Goal: Task Accomplishment & Management: Manage account settings

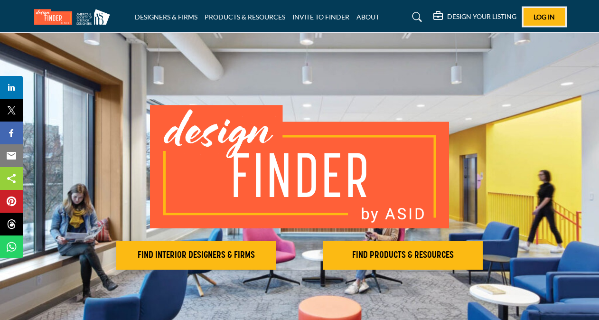
click at [544, 18] on span "Log In" at bounding box center [544, 17] width 21 height 8
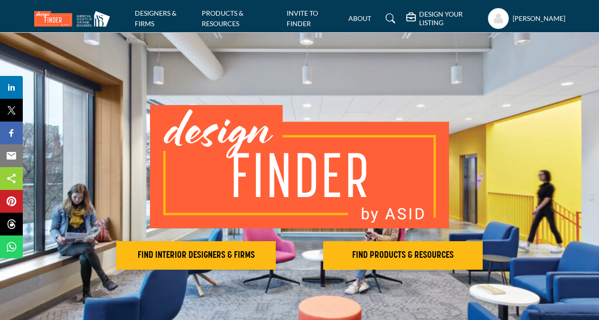
click at [423, 14] on h5 "DESIGN YOUR LISTING" at bounding box center [451, 18] width 64 height 17
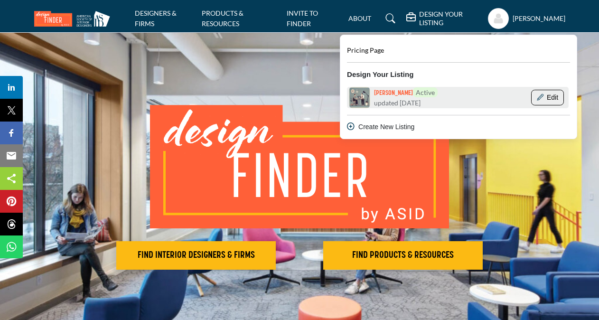
click at [555, 97] on button "Edit" at bounding box center [547, 98] width 32 height 16
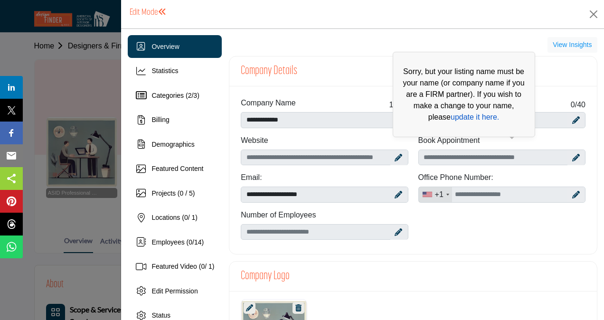
click at [451, 118] on link "update it here." at bounding box center [475, 117] width 48 height 8
click at [398, 117] on p "Sorry, but your listing name must be your name (or company name if you are a FI…" at bounding box center [464, 94] width 132 height 57
click at [398, 119] on p "Sorry, but your listing name must be your name (or company name if you are a FI…" at bounding box center [464, 94] width 132 height 57
click at [457, 117] on link "update it here." at bounding box center [475, 117] width 48 height 8
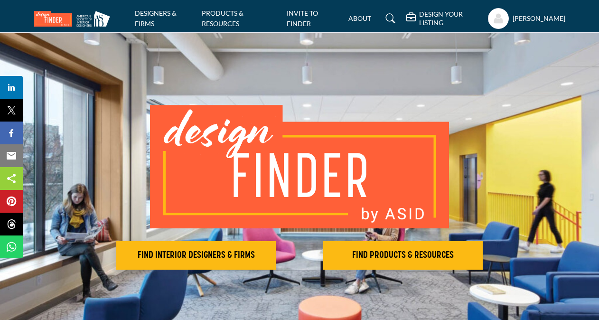
click at [428, 15] on h5 "DESIGN YOUR LISTING" at bounding box center [451, 18] width 64 height 17
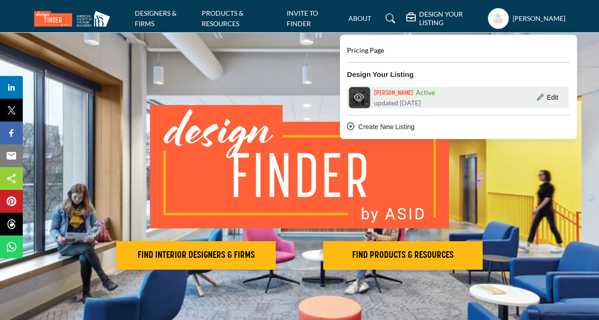
click at [458, 97] on div "Katie Brennan Active updated 1 month ago" at bounding box center [418, 97] width 88 height 20
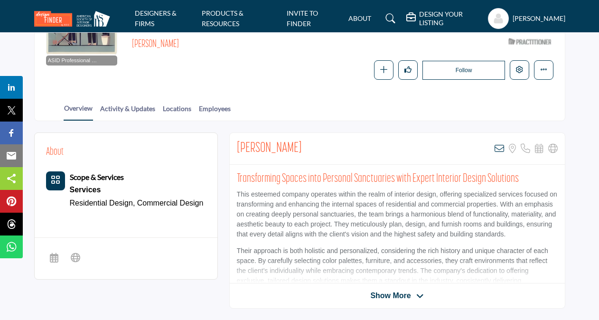
scroll to position [139, 0]
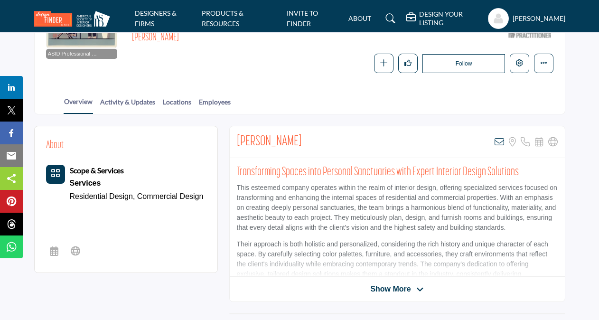
click at [276, 138] on h2 "[PERSON_NAME]" at bounding box center [269, 141] width 65 height 17
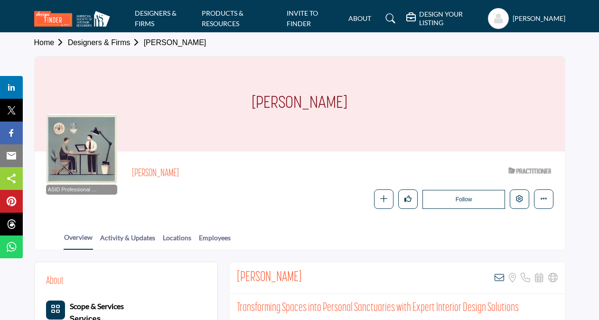
scroll to position [0, 0]
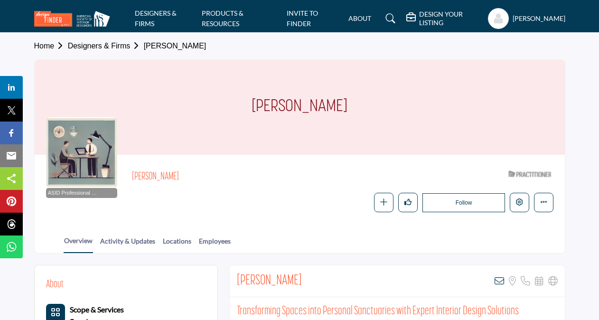
click at [432, 15] on h5 "DESIGN YOUR LISTING" at bounding box center [451, 18] width 64 height 17
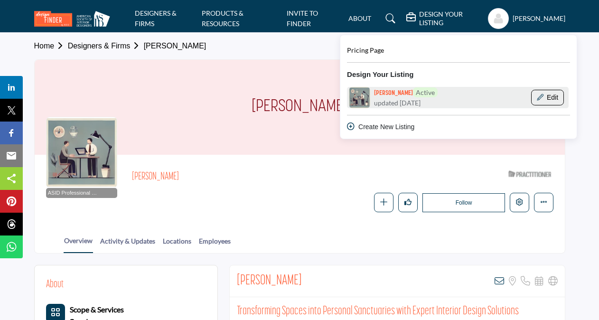
click at [554, 95] on button "Edit" at bounding box center [547, 98] width 32 height 16
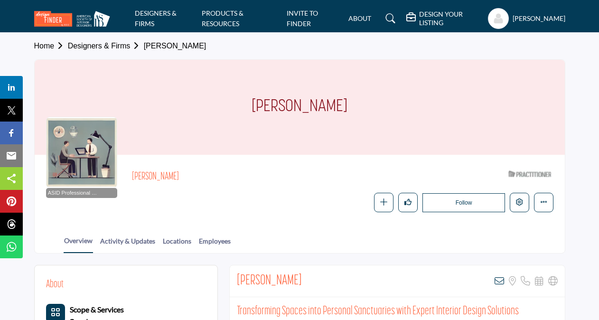
click at [344, 106] on div "[PERSON_NAME]" at bounding box center [300, 107] width 530 height 95
click at [321, 104] on h1 "[PERSON_NAME]" at bounding box center [300, 107] width 96 height 95
click at [423, 23] on h5 "DESIGN YOUR LISTING" at bounding box center [451, 18] width 64 height 17
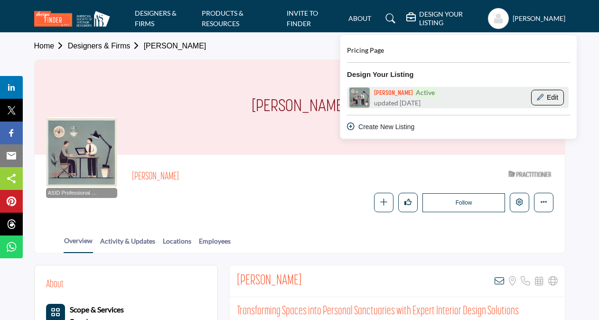
click at [547, 97] on button "Edit" at bounding box center [547, 98] width 32 height 16
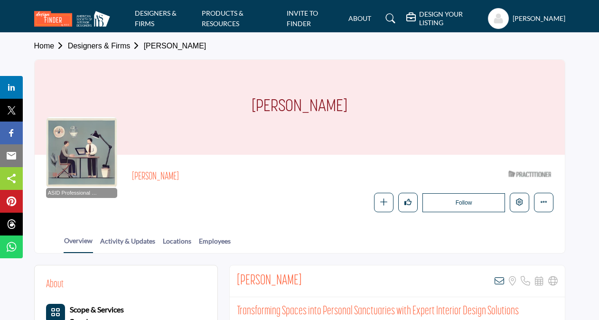
click at [403, 105] on div "[PERSON_NAME]" at bounding box center [300, 107] width 530 height 95
click at [542, 202] on icon "More details" at bounding box center [543, 202] width 7 height 7
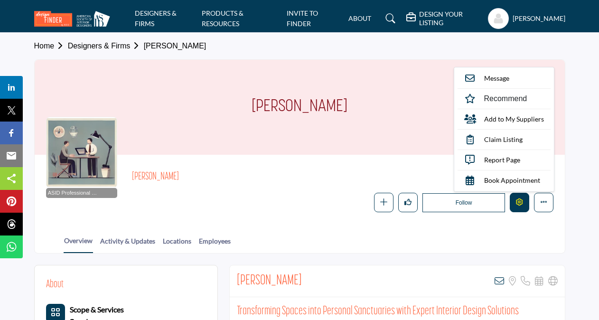
click at [514, 203] on button "Edit company" at bounding box center [519, 202] width 19 height 19
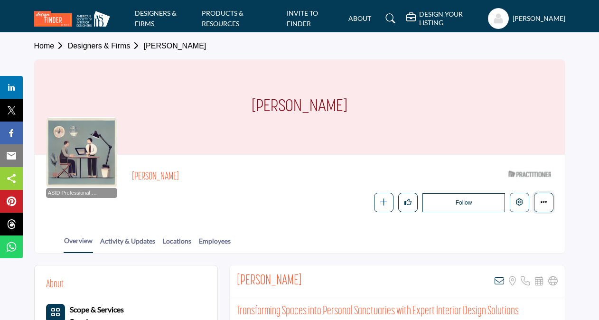
click at [543, 200] on icon "More details" at bounding box center [543, 202] width 7 height 7
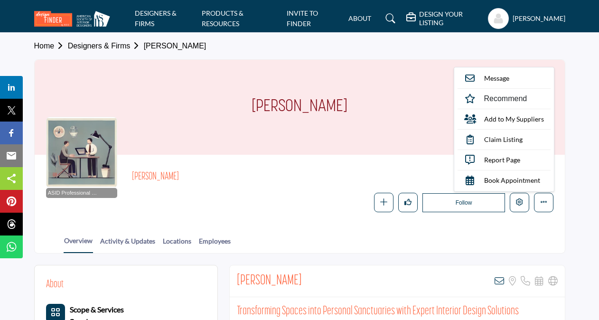
click at [544, 237] on div "Overview Activity & Updates Locations Employees" at bounding box center [311, 238] width 507 height 29
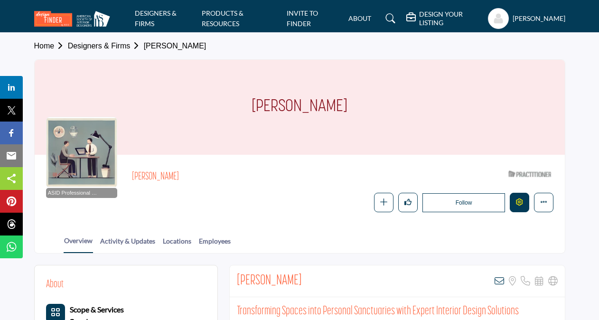
click at [519, 199] on icon "Edit company" at bounding box center [519, 202] width 7 height 7
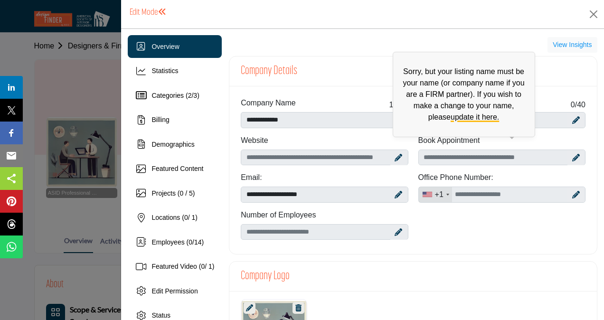
click at [394, 120] on span "Sorry, but your listing name must be your name (or company name if you are a FI…" at bounding box center [464, 94] width 142 height 85
click at [466, 117] on link "update it here." at bounding box center [475, 117] width 48 height 8
